Goal: Information Seeking & Learning: Learn about a topic

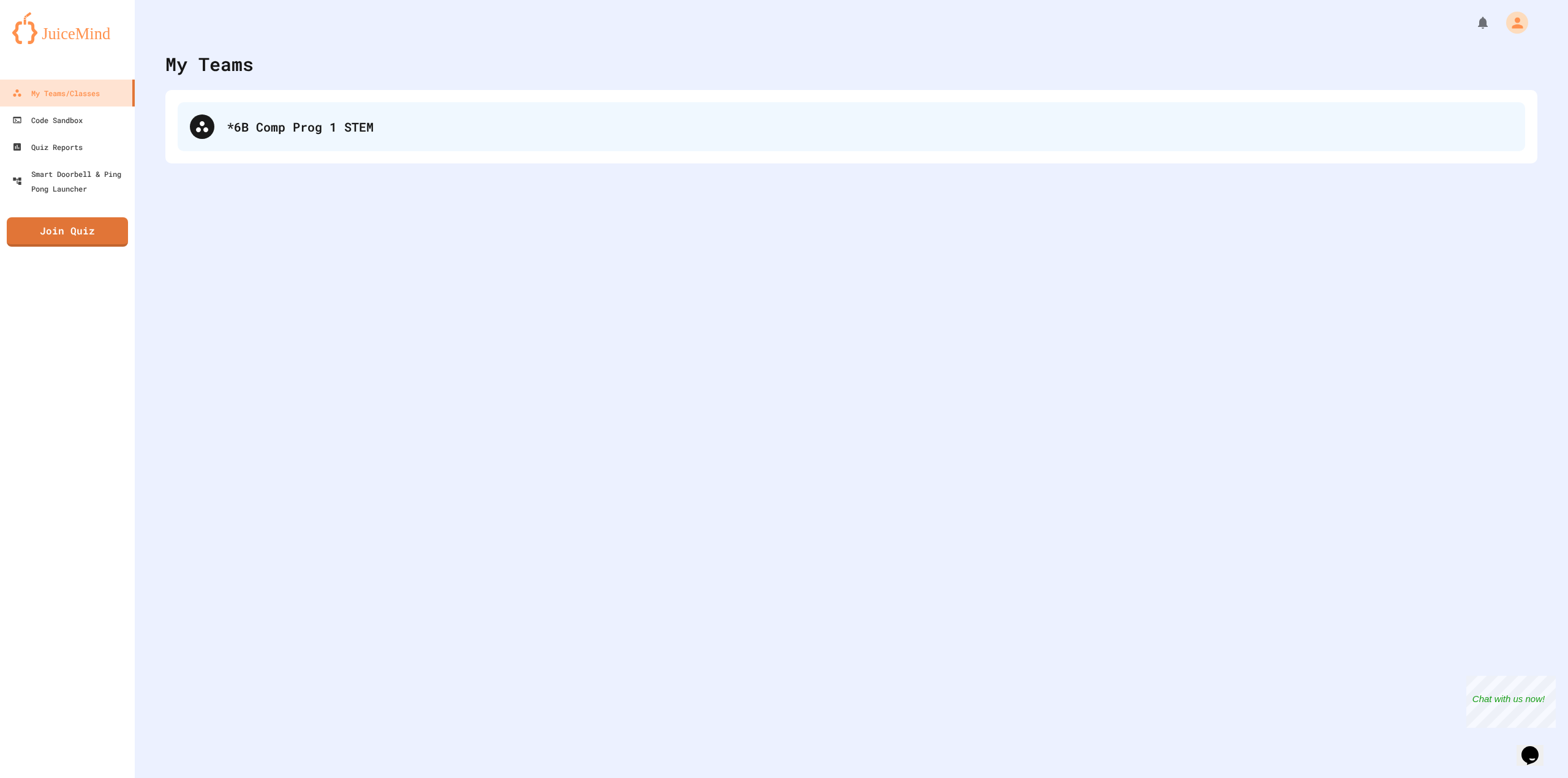
click at [399, 114] on div "*6B Comp Prog 1 STEM" at bounding box center [851, 126] width 1348 height 49
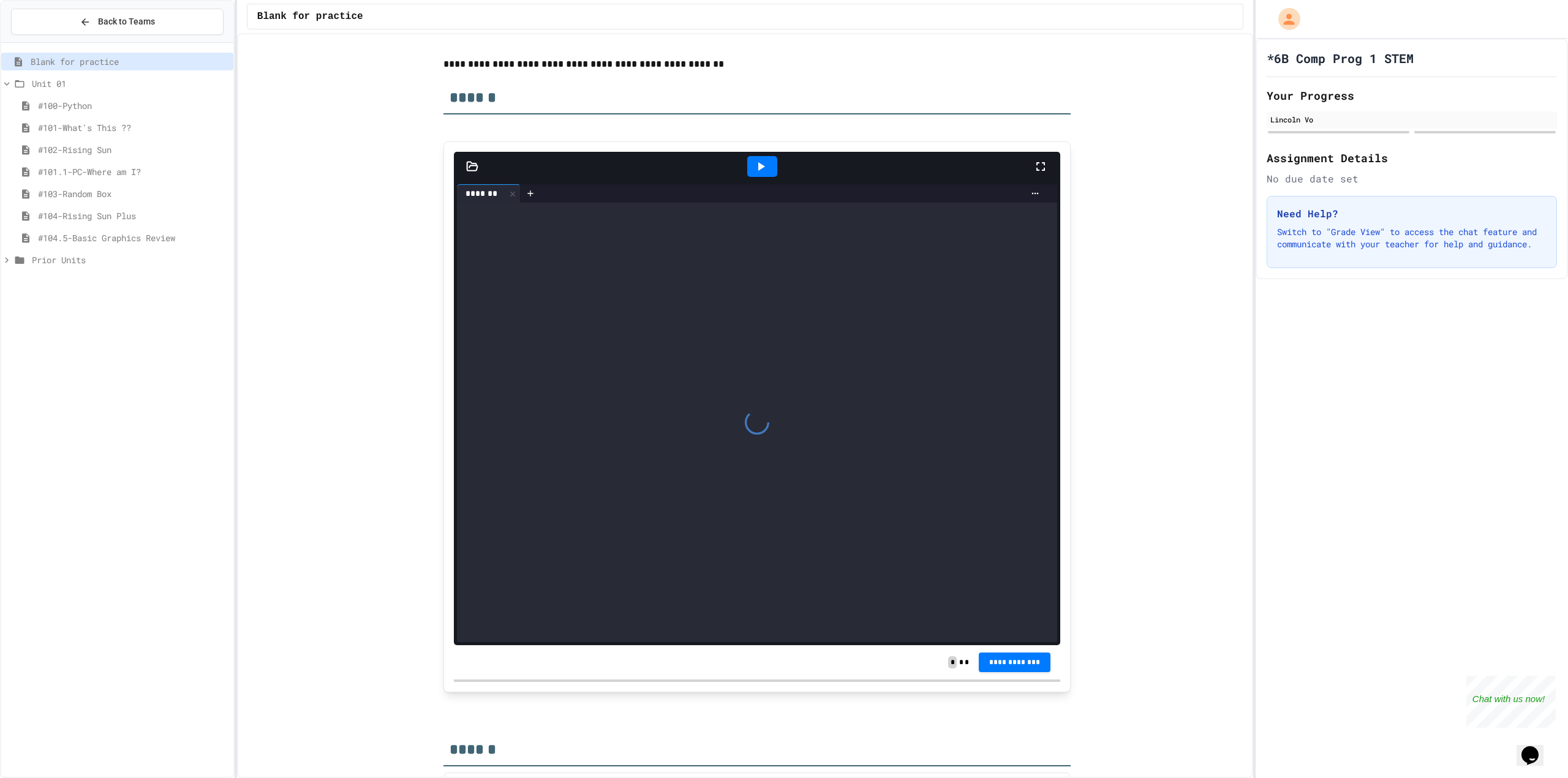
click at [140, 240] on span "#104.5-Basic Graphics Review" at bounding box center [133, 237] width 191 height 13
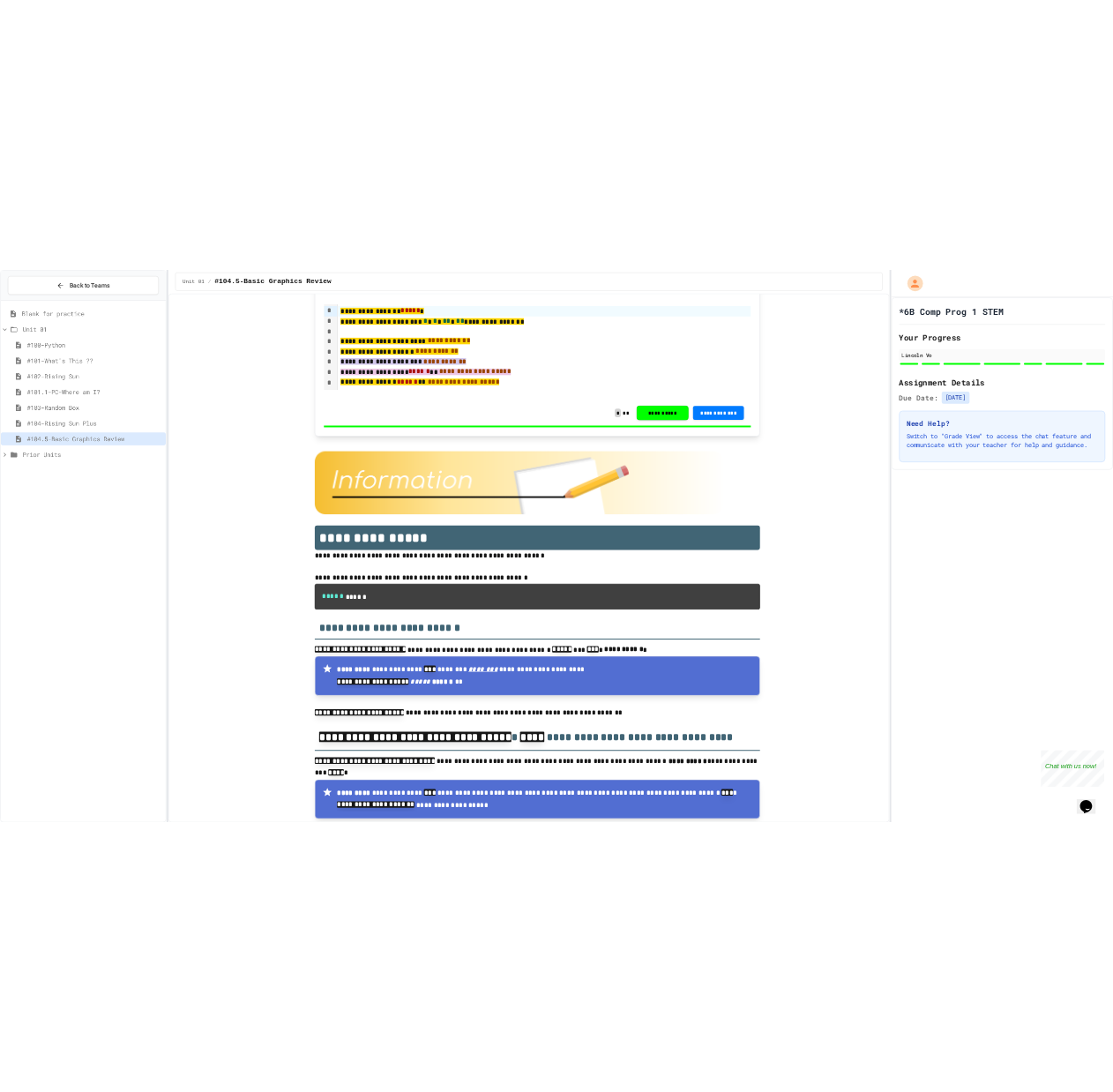
scroll to position [9569, 0]
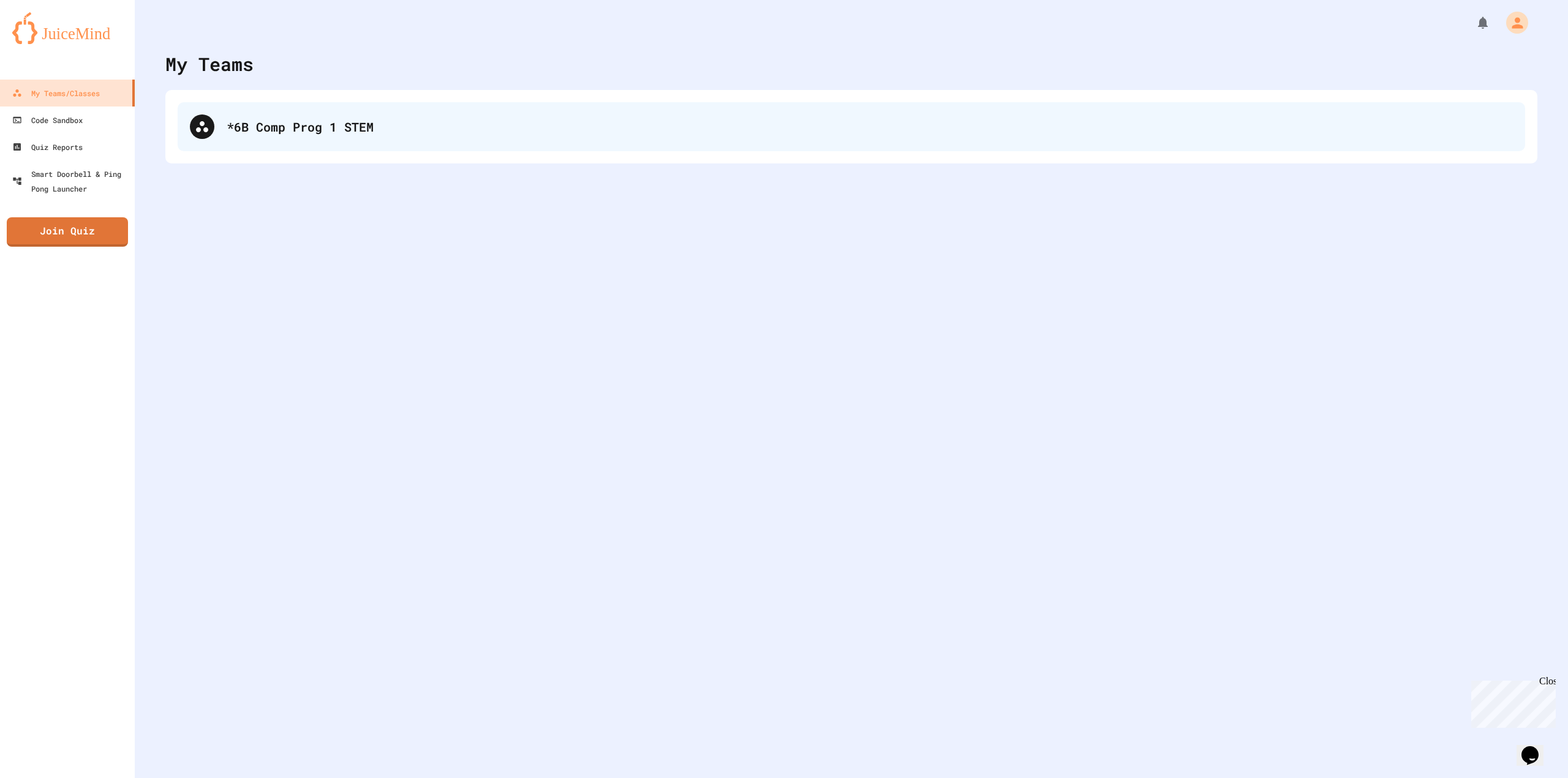
click at [396, 124] on div "*6B Comp Prog 1 STEM" at bounding box center [870, 126] width 1286 height 18
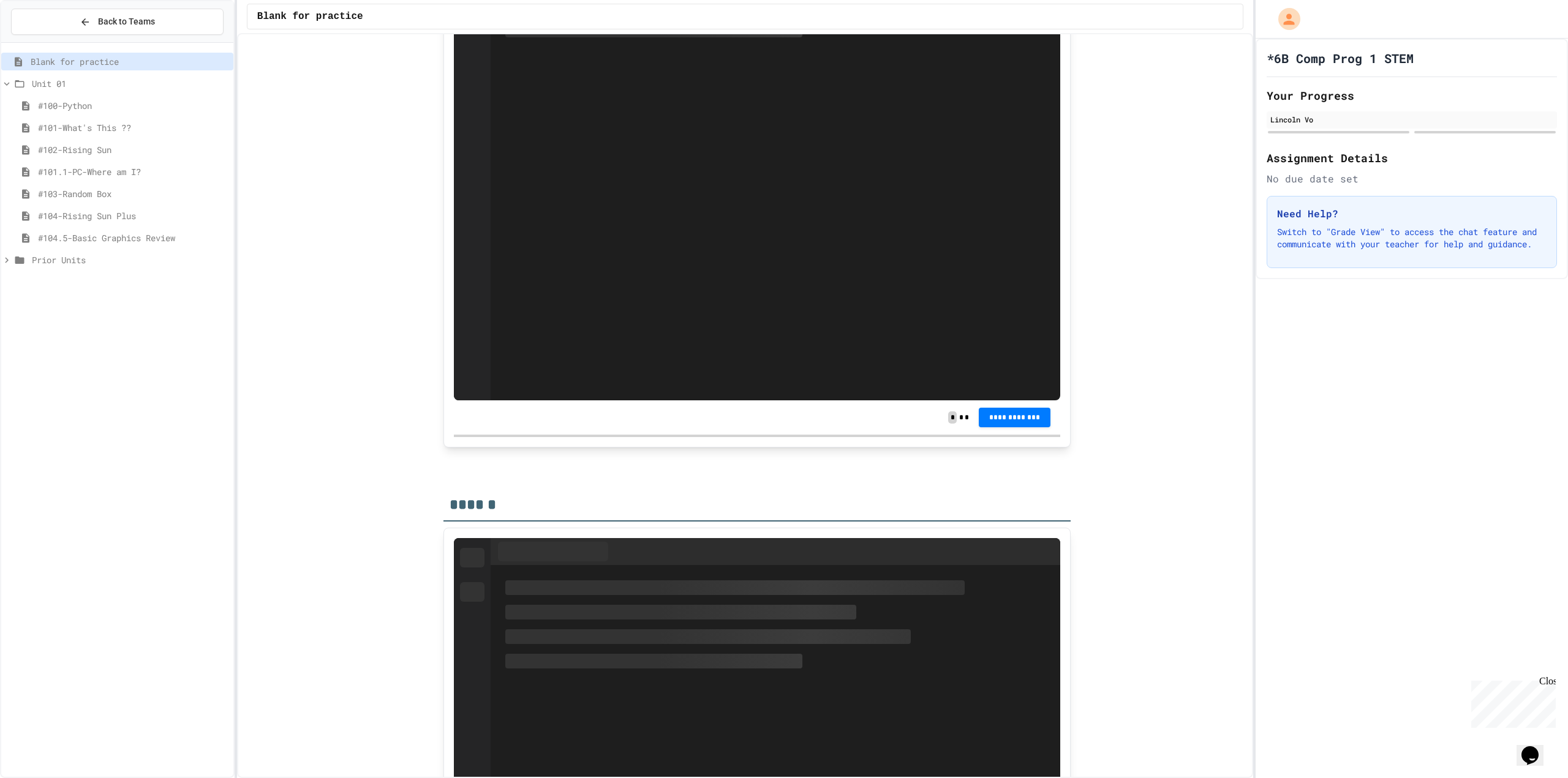
scroll to position [429, 0]
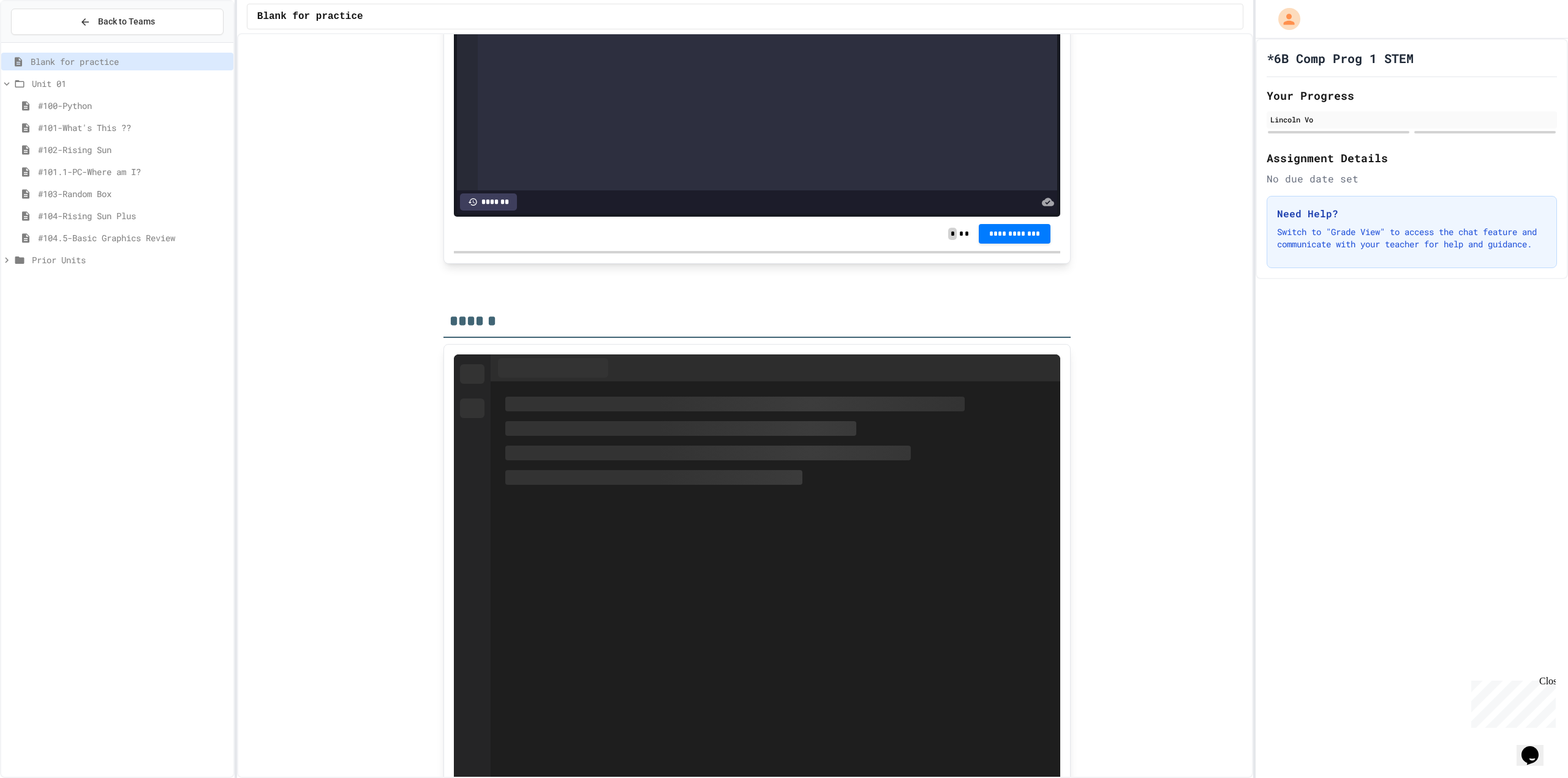
click at [166, 245] on div "#104.5-Basic Graphics Review" at bounding box center [117, 238] width 232 height 18
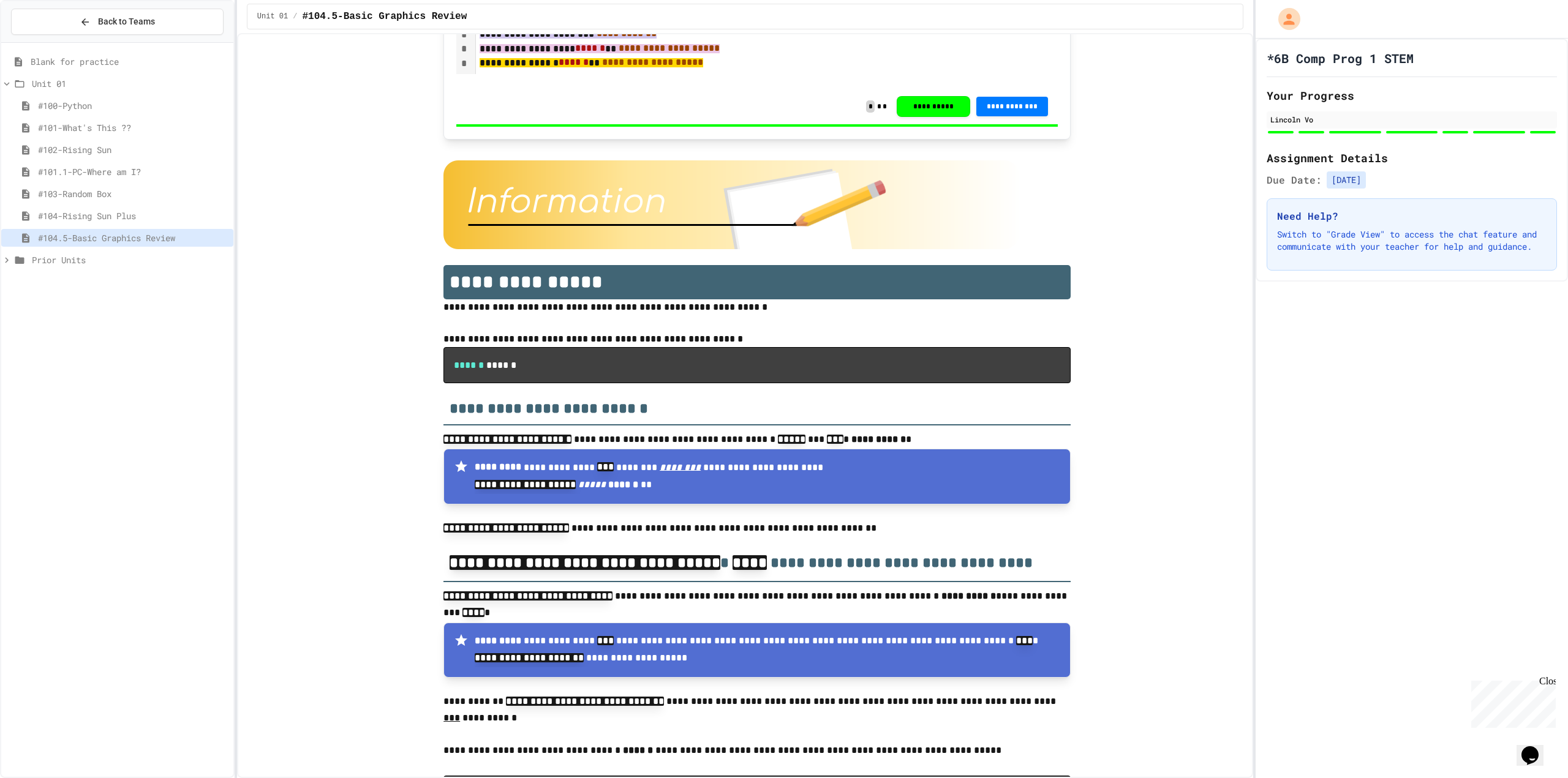
scroll to position [6735, 0]
